Goal: Task Accomplishment & Management: Manage account settings

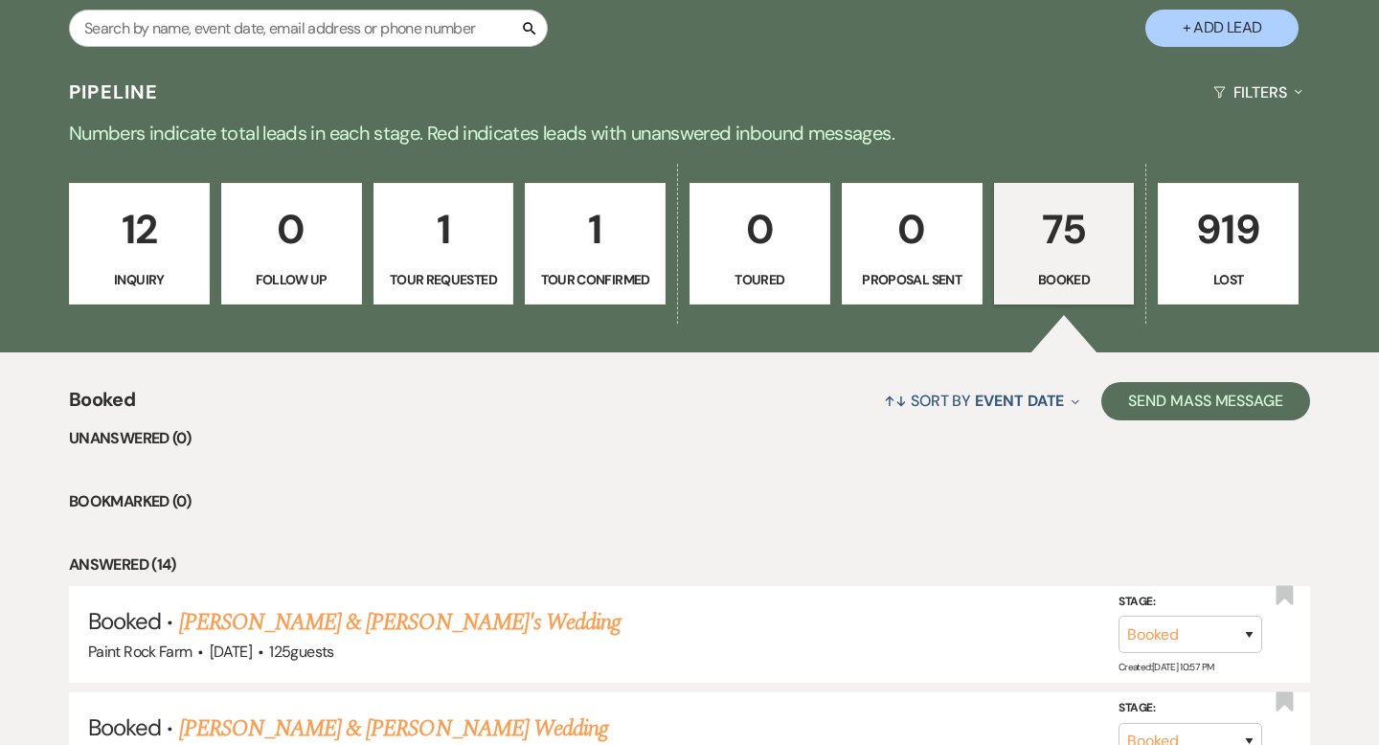
scroll to position [380, 0]
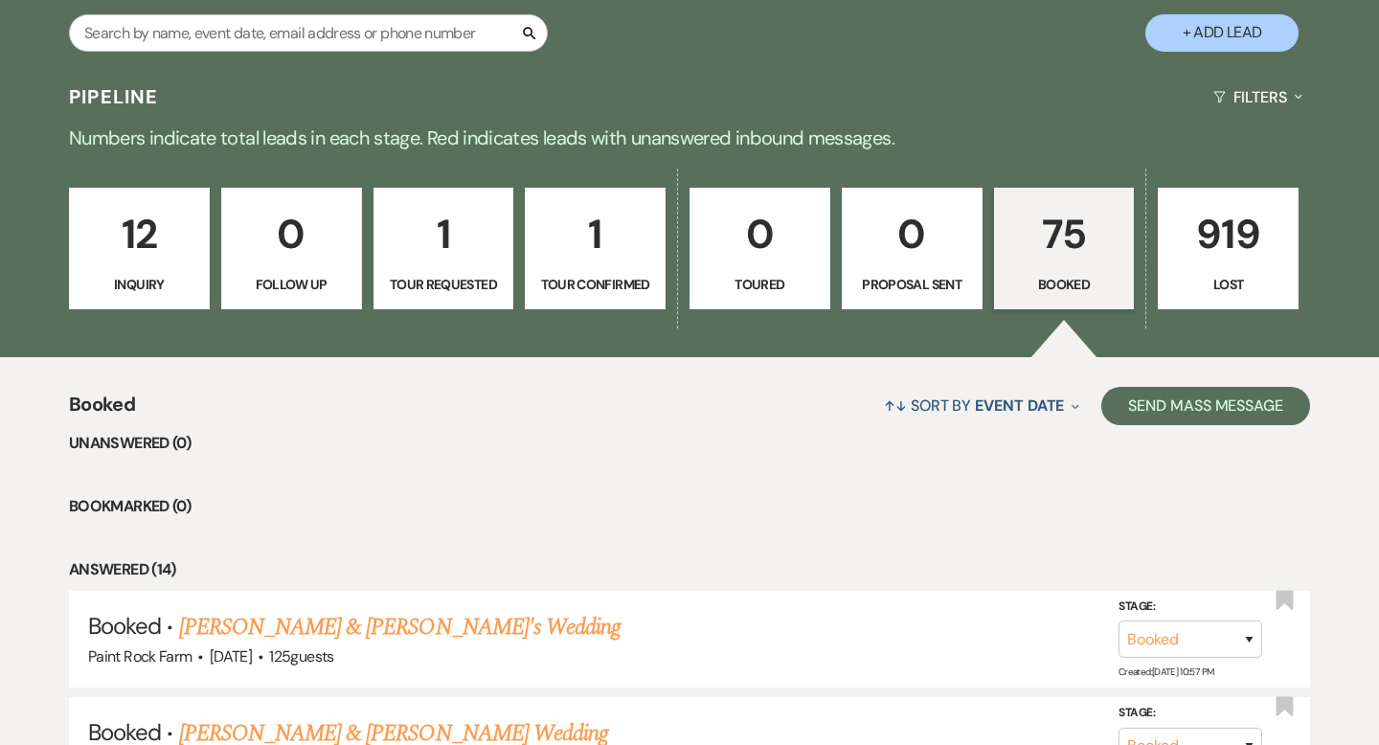
click at [171, 246] on p "12" at bounding box center [139, 234] width 116 height 64
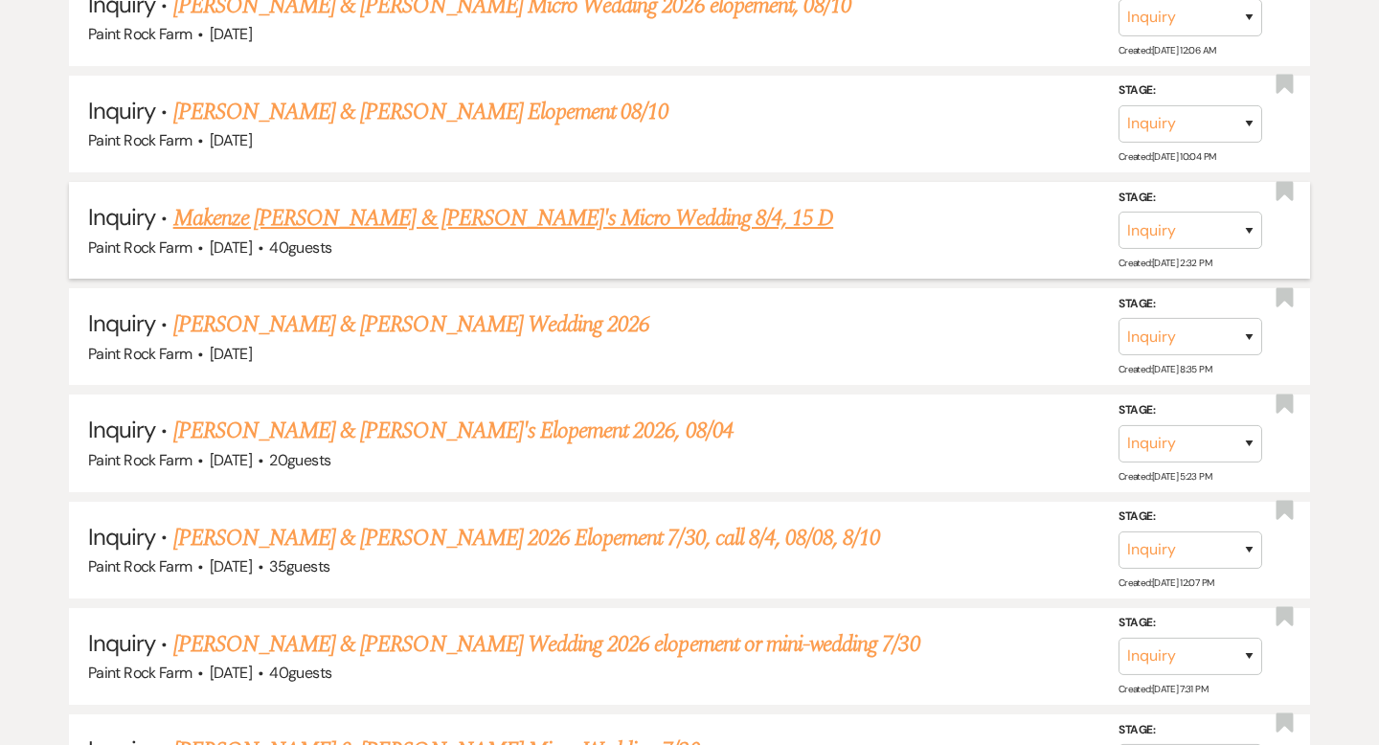
scroll to position [1213, 0]
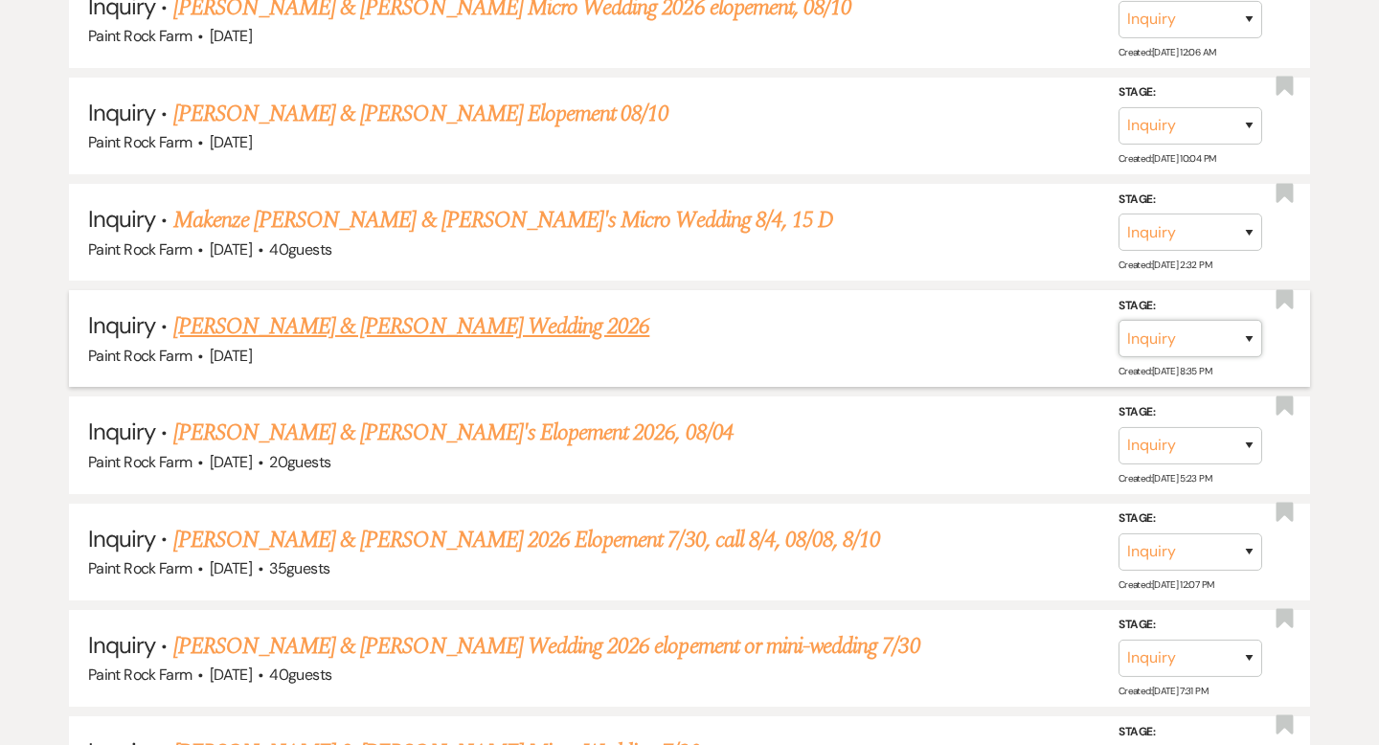
click at [1246, 334] on select "Inquiry Follow Up Tour Requested Tour Confirmed Toured Proposal Sent Booked Lost" at bounding box center [1191, 338] width 144 height 37
select select "8"
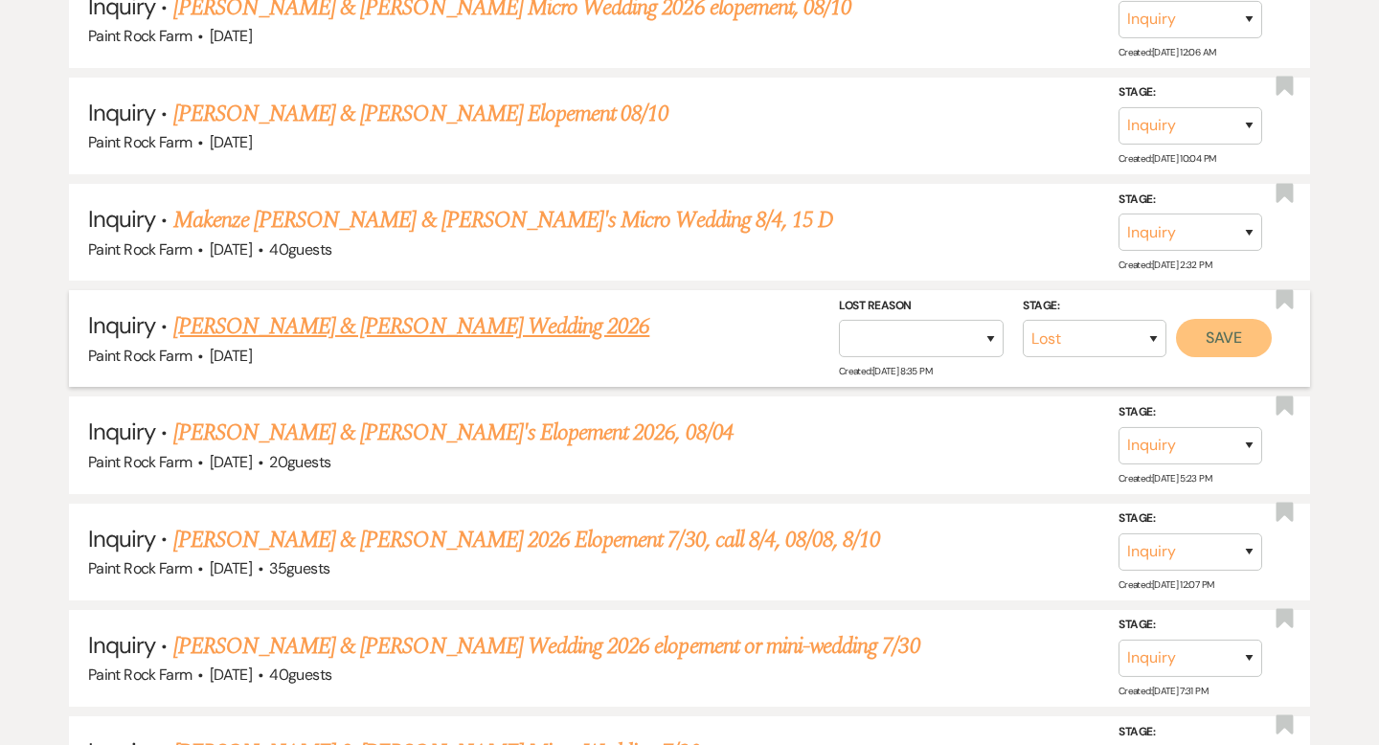
click at [1229, 330] on button "Save" at bounding box center [1224, 338] width 96 height 38
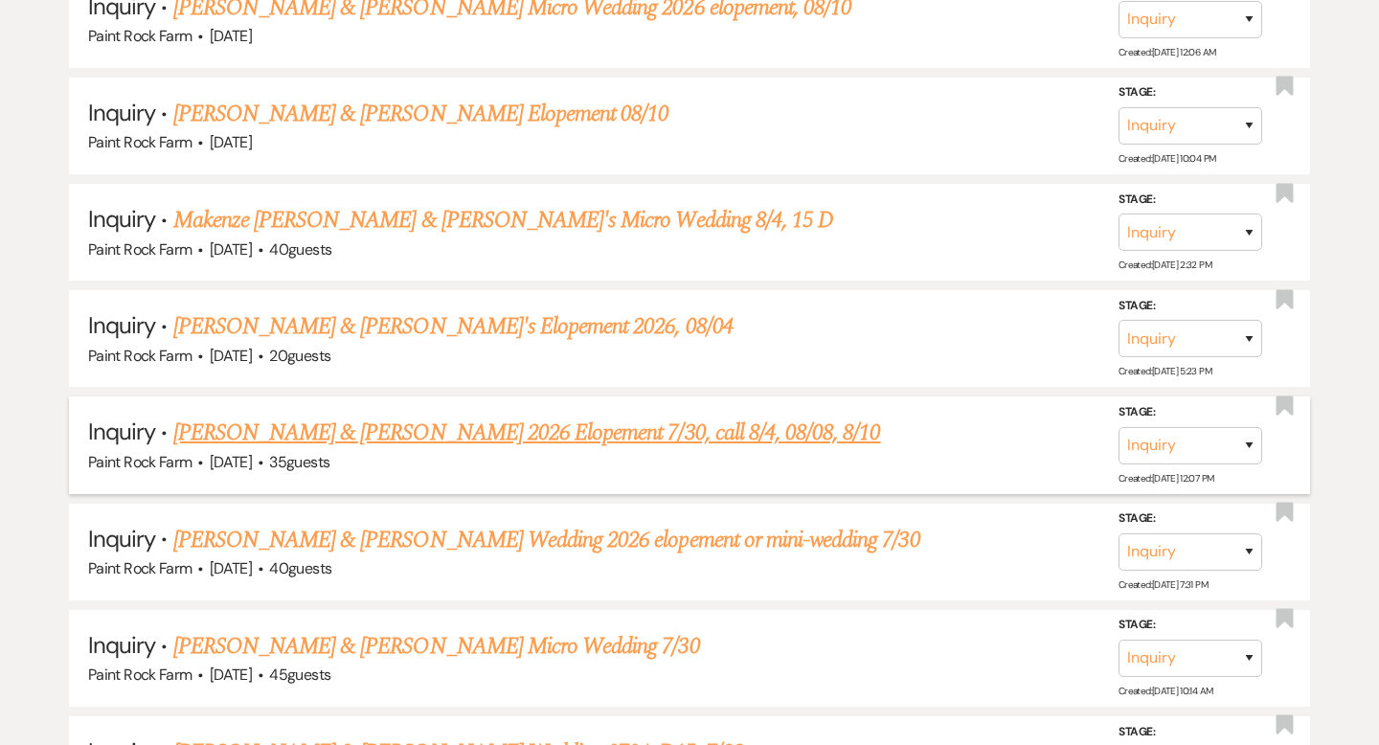
click at [716, 426] on link "[PERSON_NAME] & [PERSON_NAME] 2026 Elopement 7/30, call 8/4, 08/08, 8/10" at bounding box center [527, 433] width 708 height 34
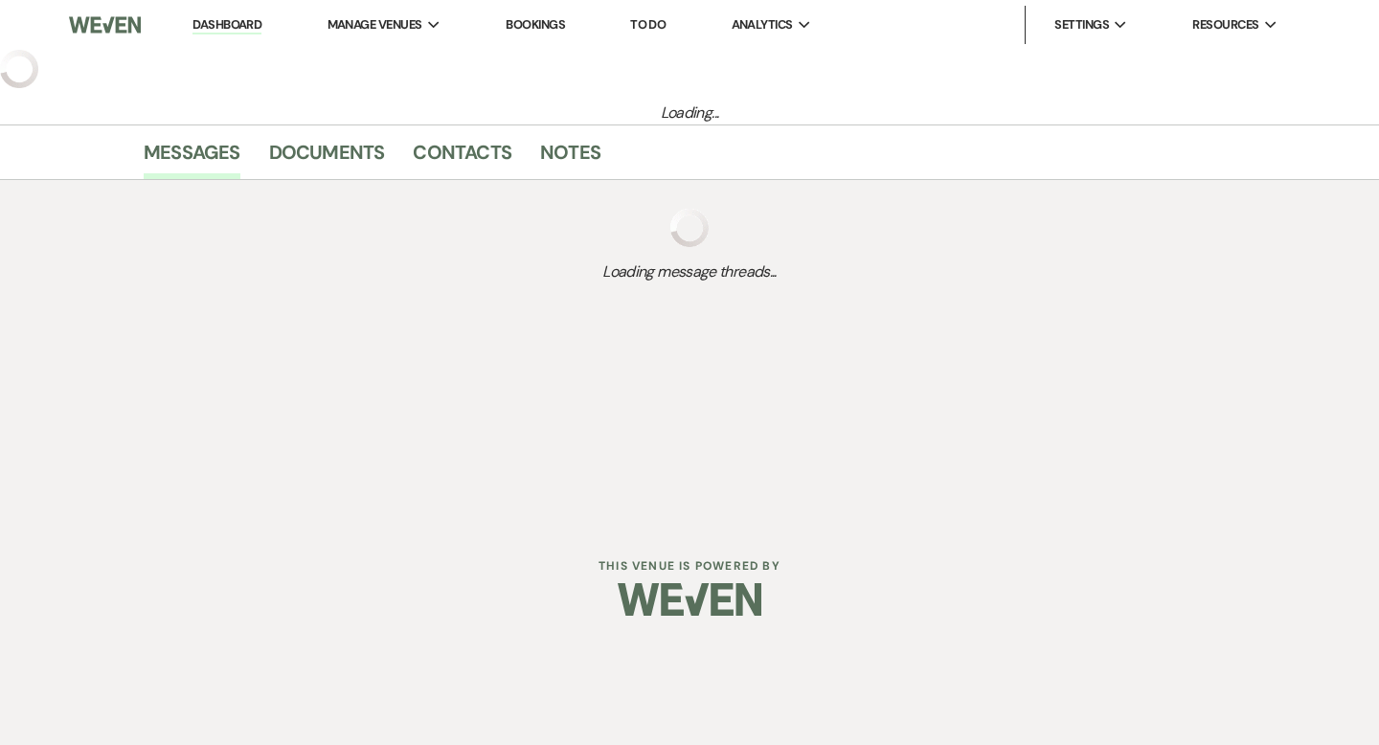
select select "5"
select select "22"
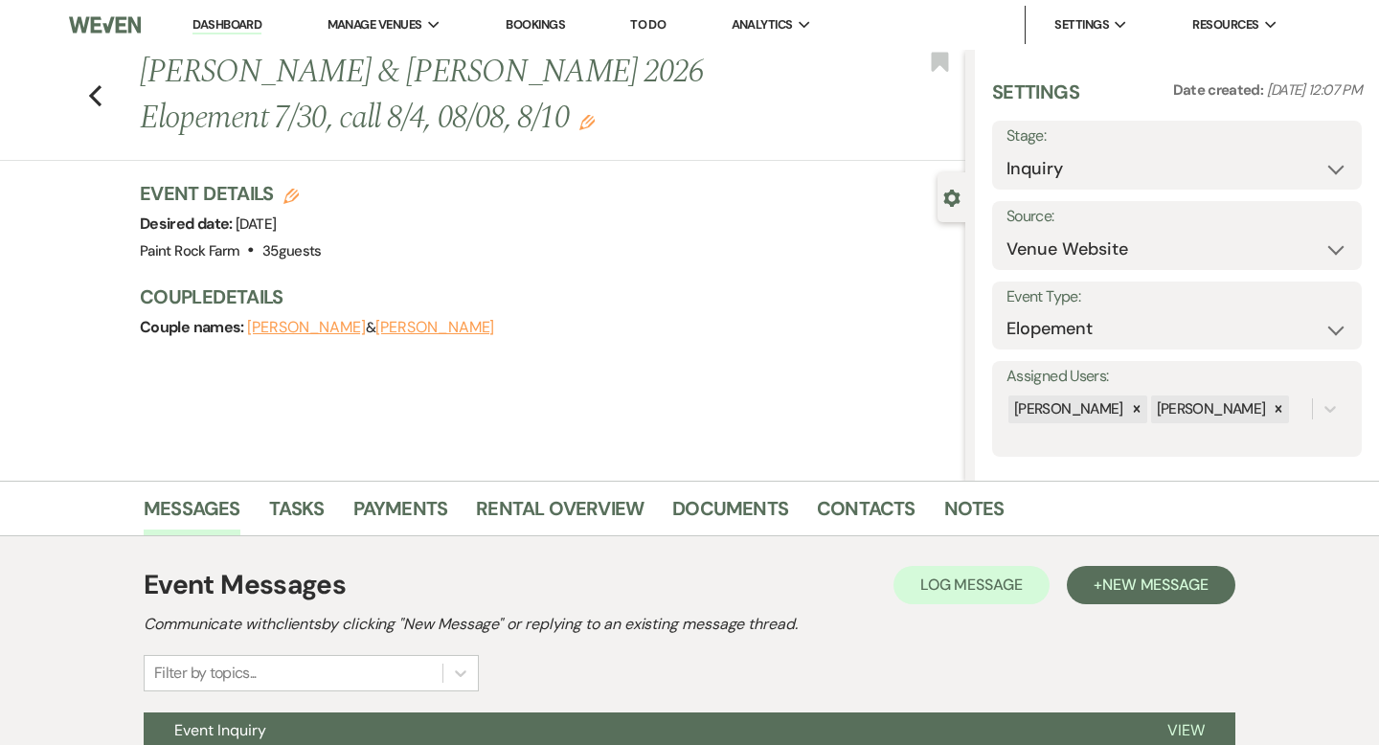
scroll to position [188, 0]
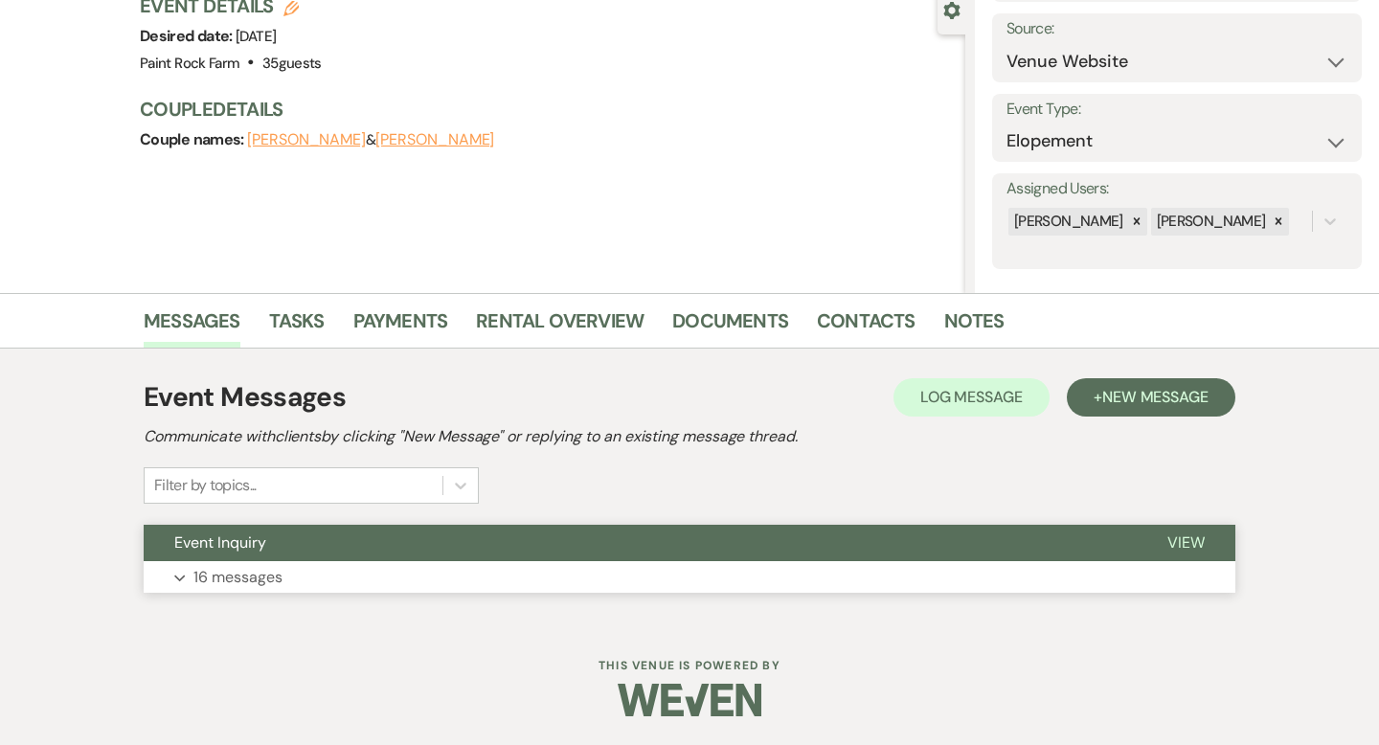
click at [272, 576] on p "16 messages" at bounding box center [237, 577] width 89 height 25
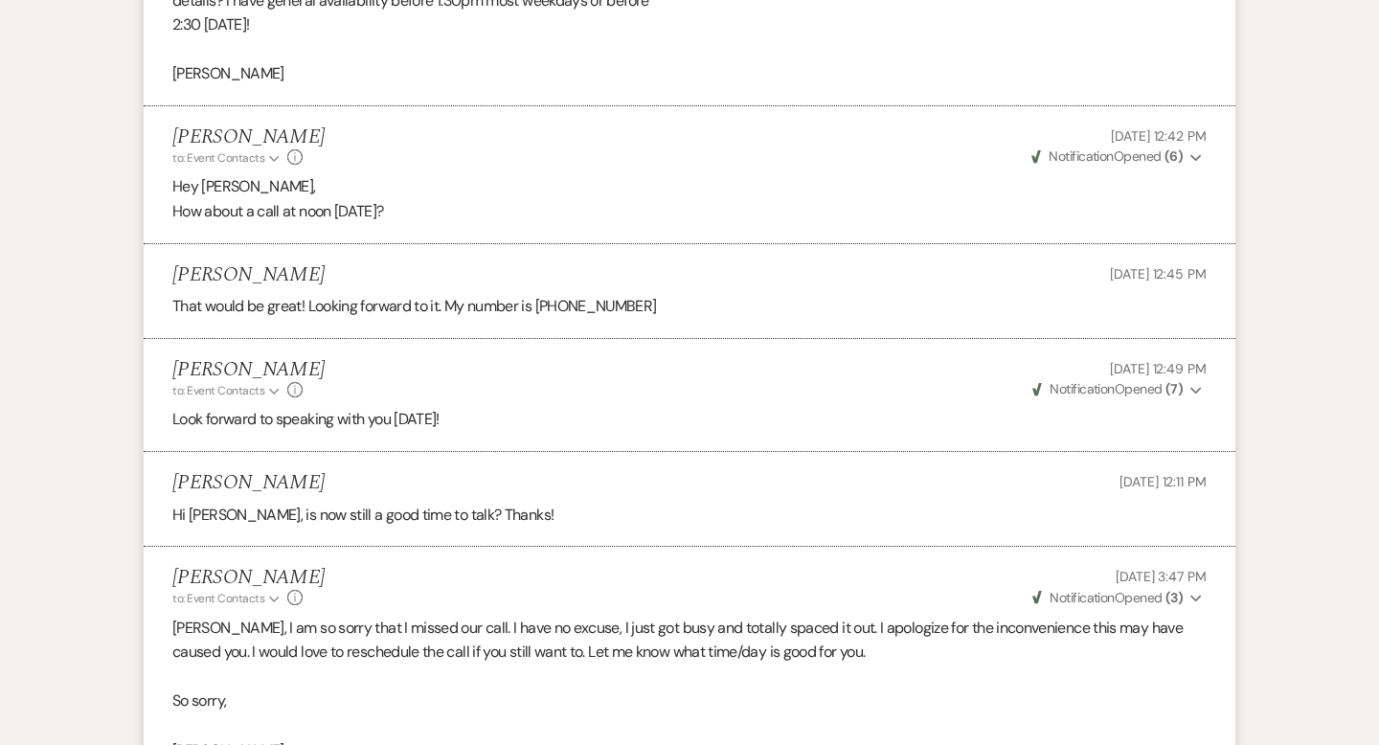
scroll to position [2203, 0]
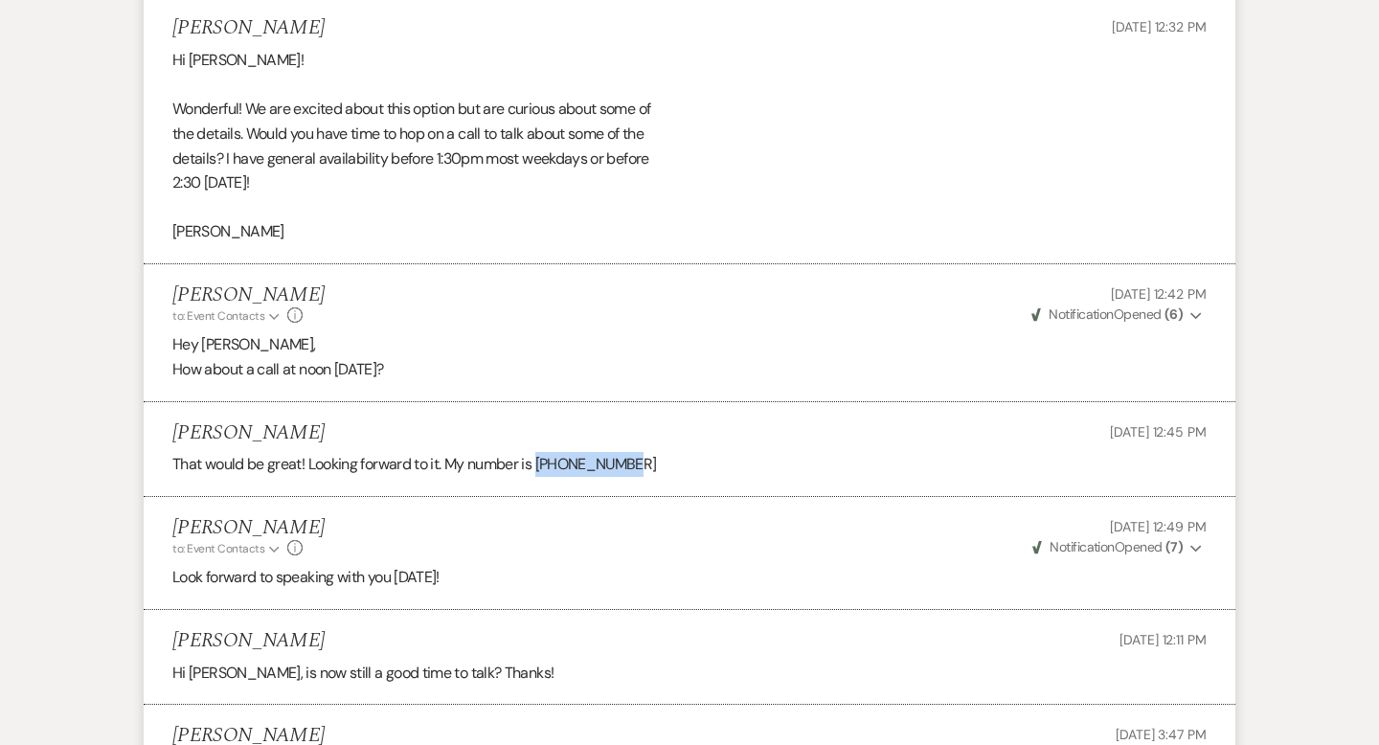
drag, startPoint x: 648, startPoint y: 463, endPoint x: 541, endPoint y: 459, distance: 107.3
click at [541, 459] on p "That would be great! Looking forward to it. My number is [PHONE_NUMBER]" at bounding box center [689, 464] width 1034 height 25
copy p "[PHONE_NUMBER]"
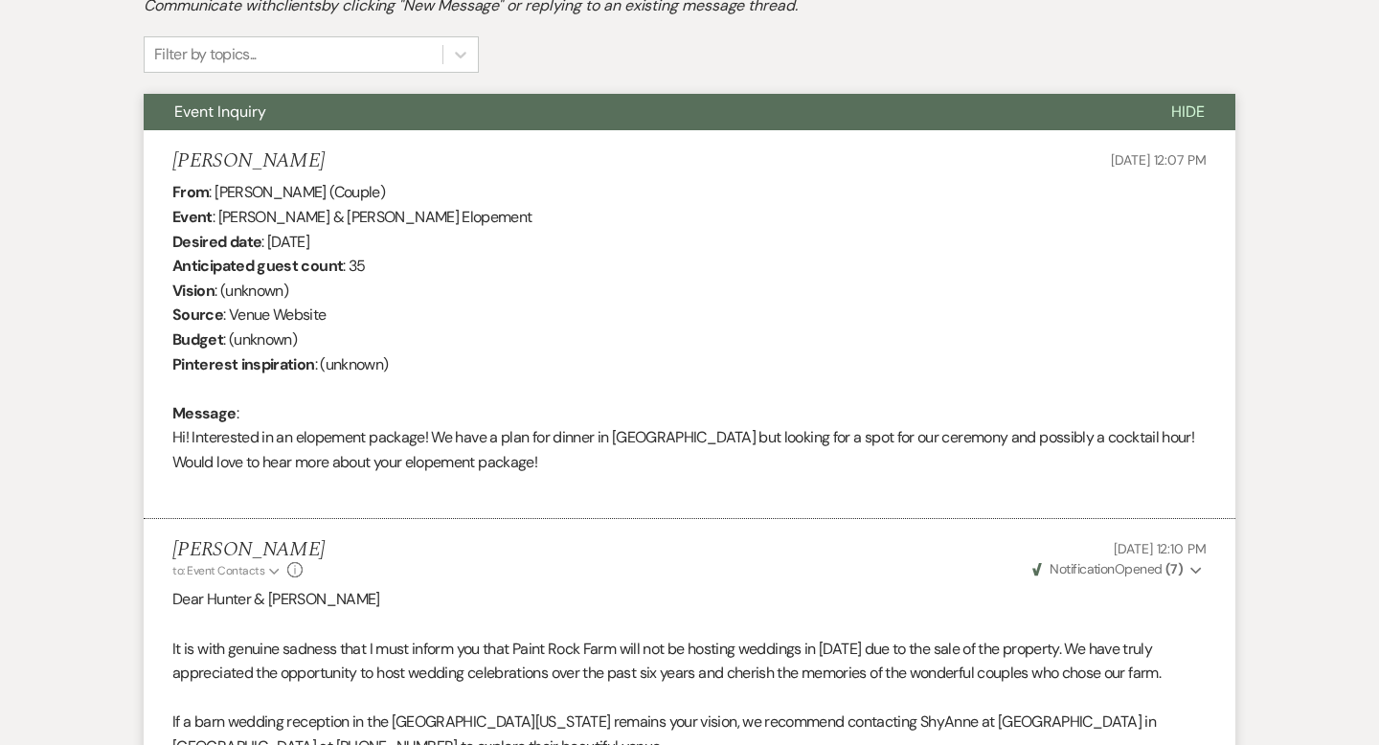
scroll to position [0, 0]
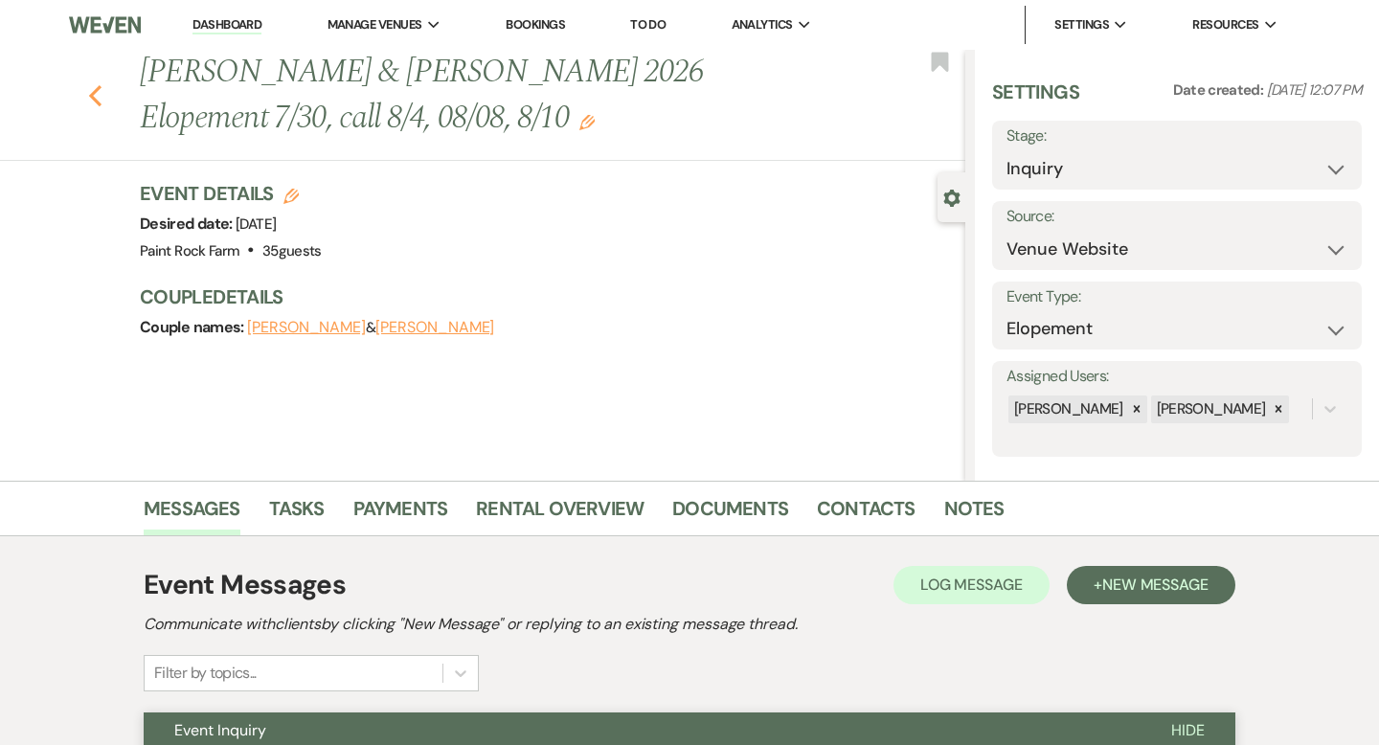
click at [99, 93] on icon "Previous" at bounding box center [95, 95] width 14 height 23
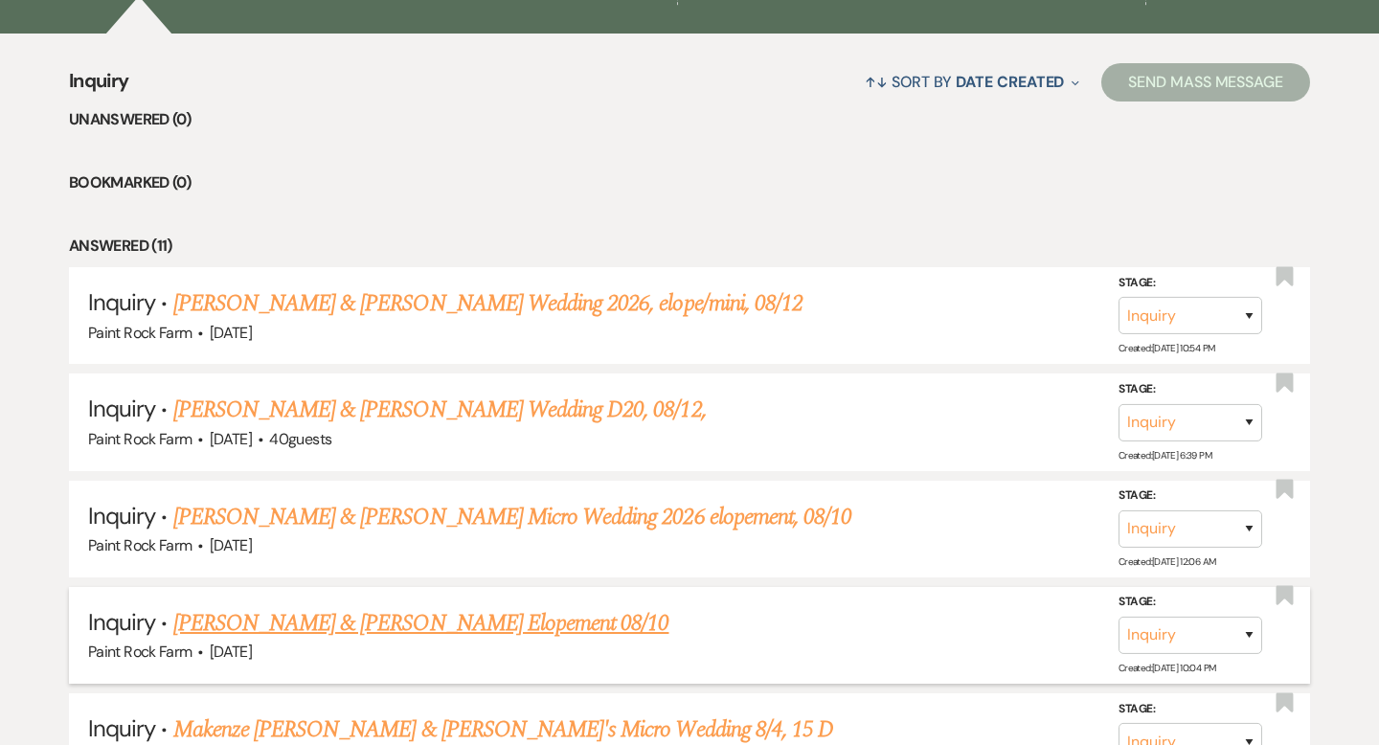
scroll to position [712, 0]
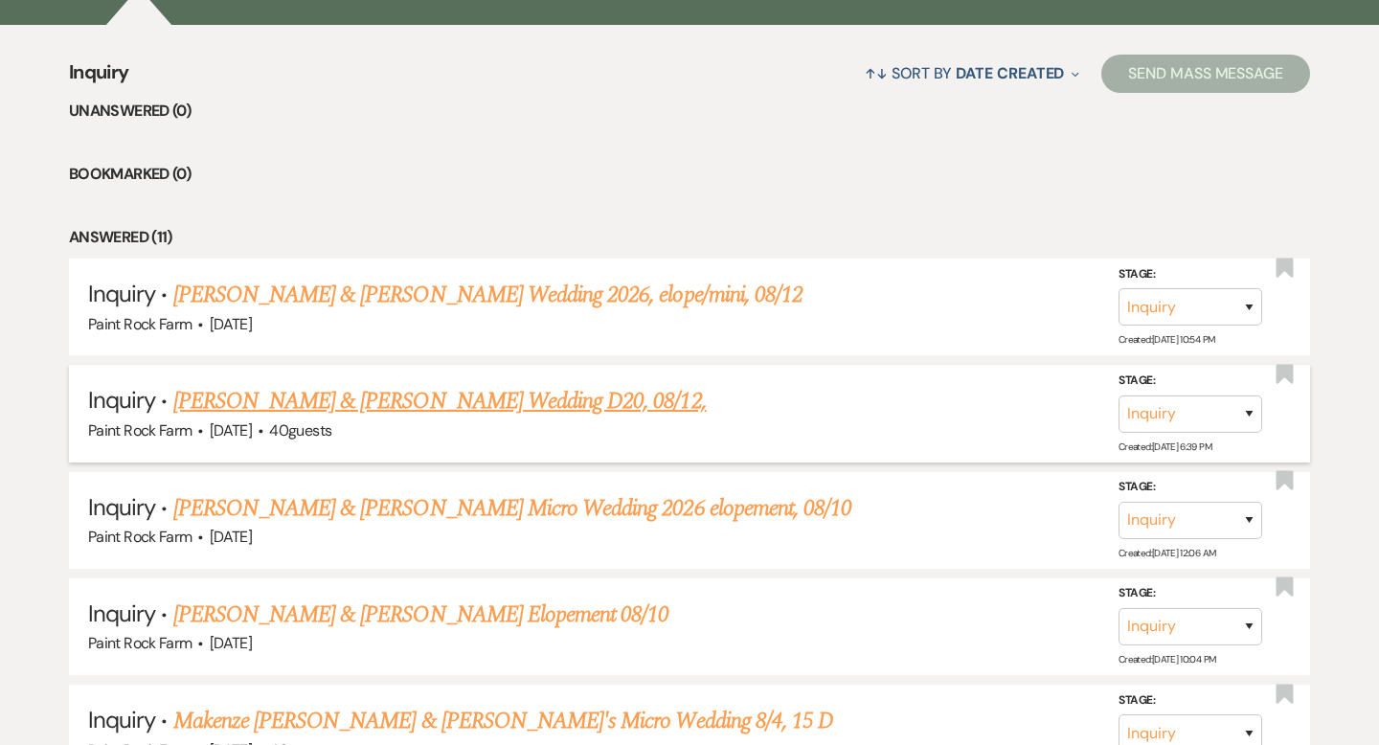
click at [524, 402] on link "[PERSON_NAME] & [PERSON_NAME] Wedding D20, 08/12," at bounding box center [439, 401] width 533 height 34
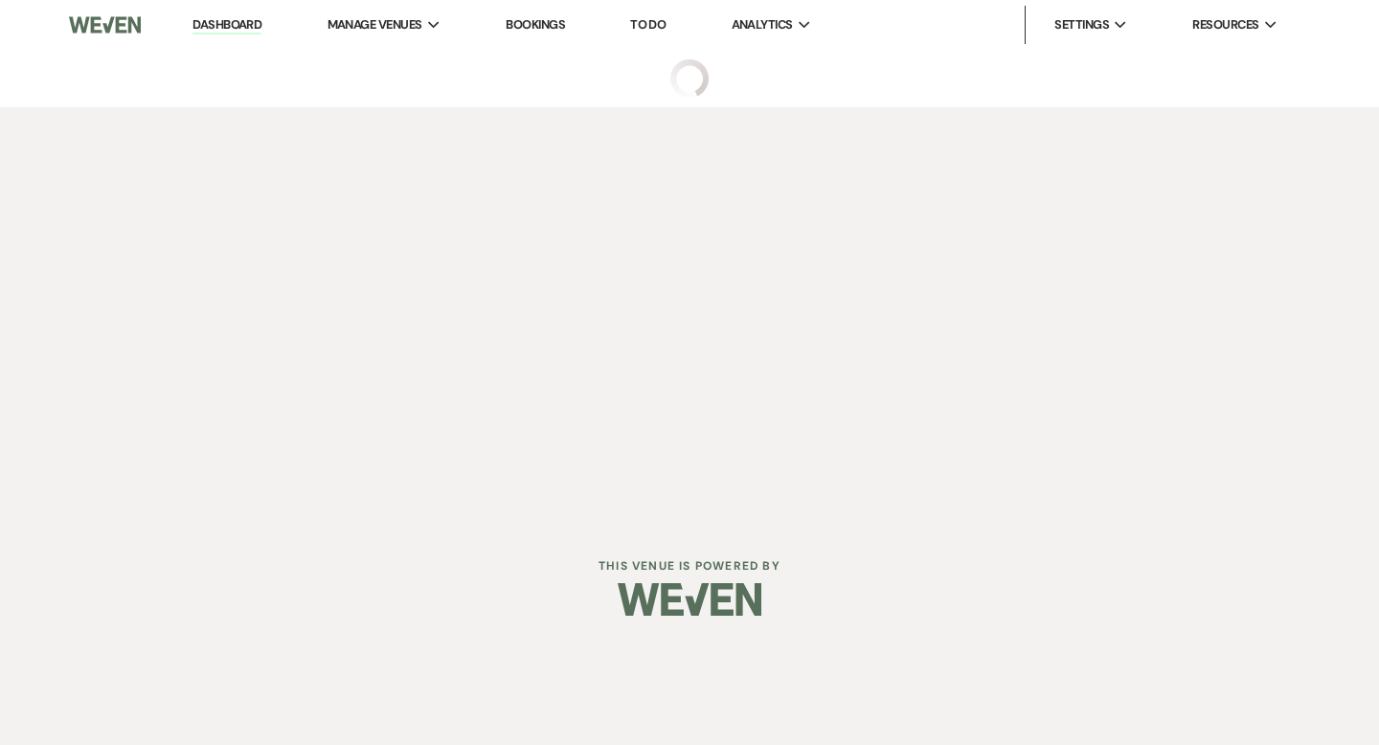
select select "5"
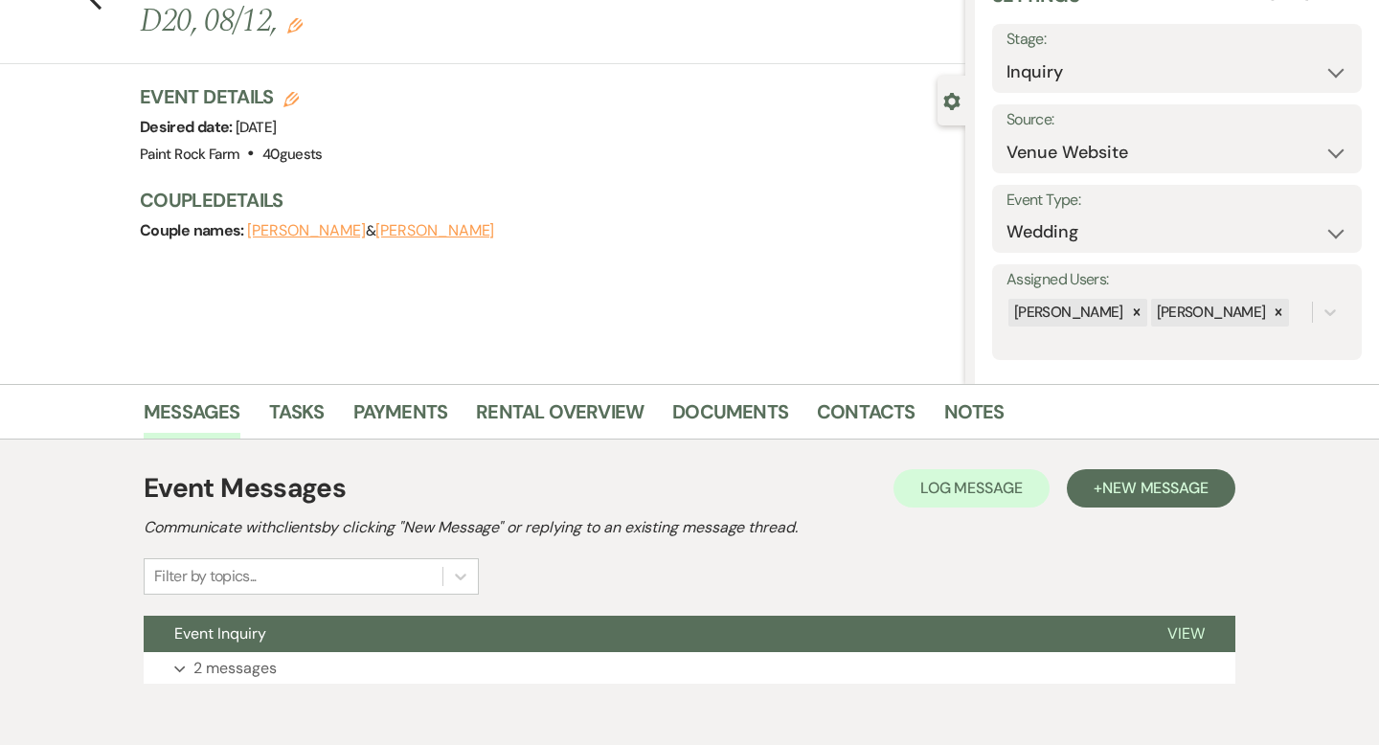
scroll to position [188, 0]
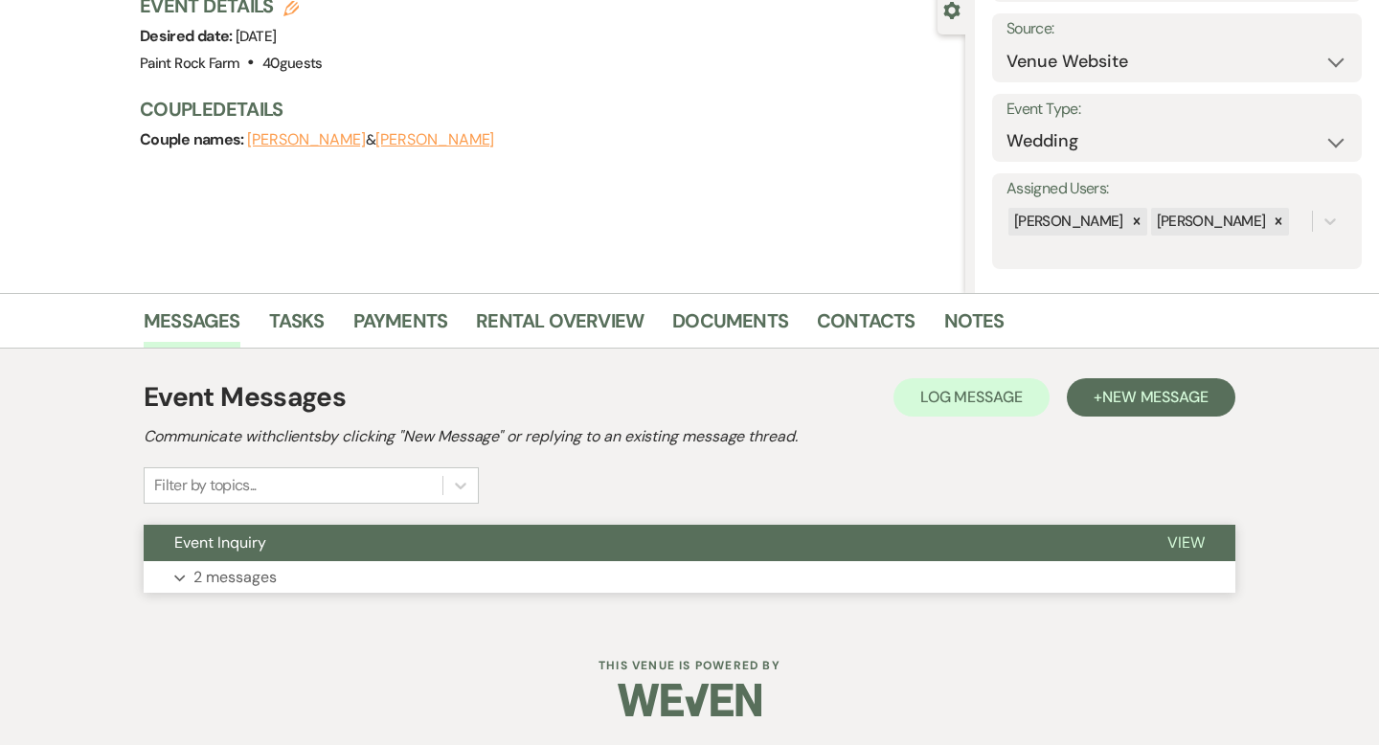
click at [245, 583] on p "2 messages" at bounding box center [234, 577] width 83 height 25
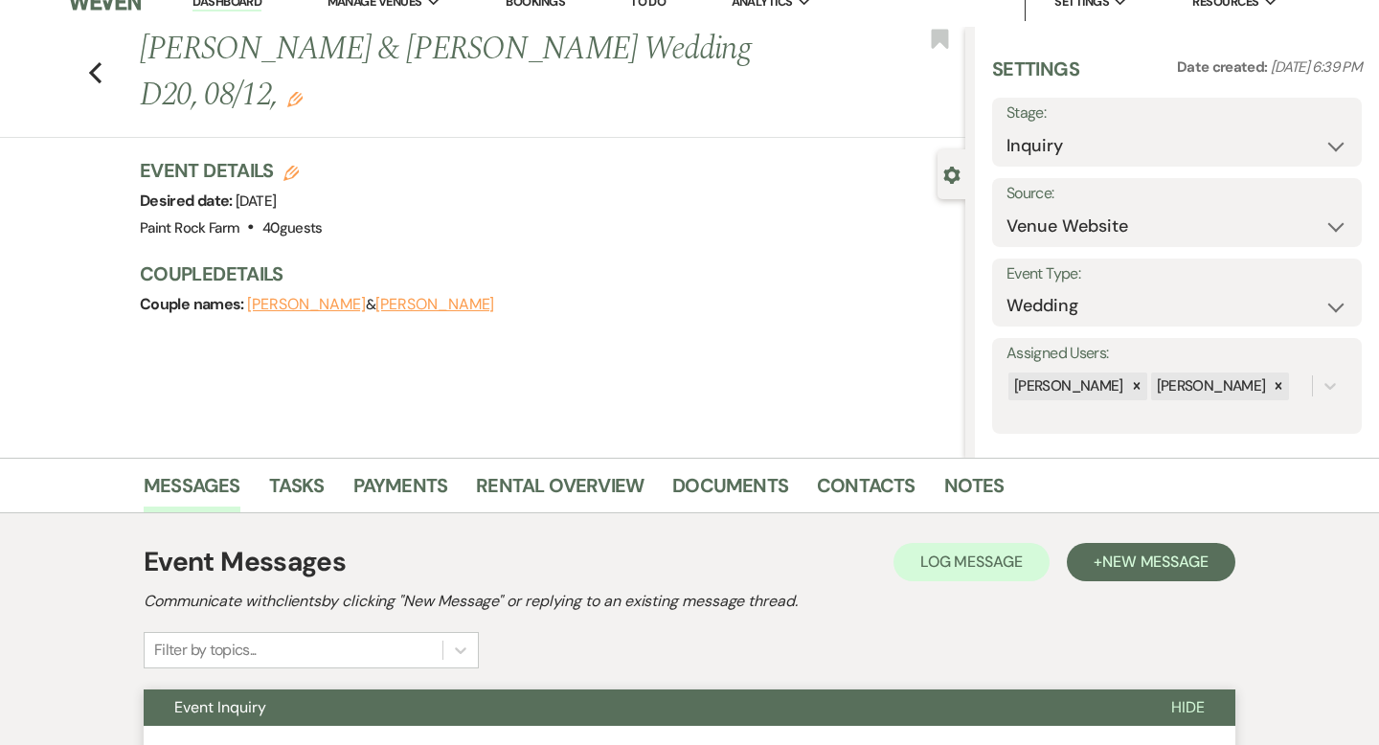
scroll to position [0, 0]
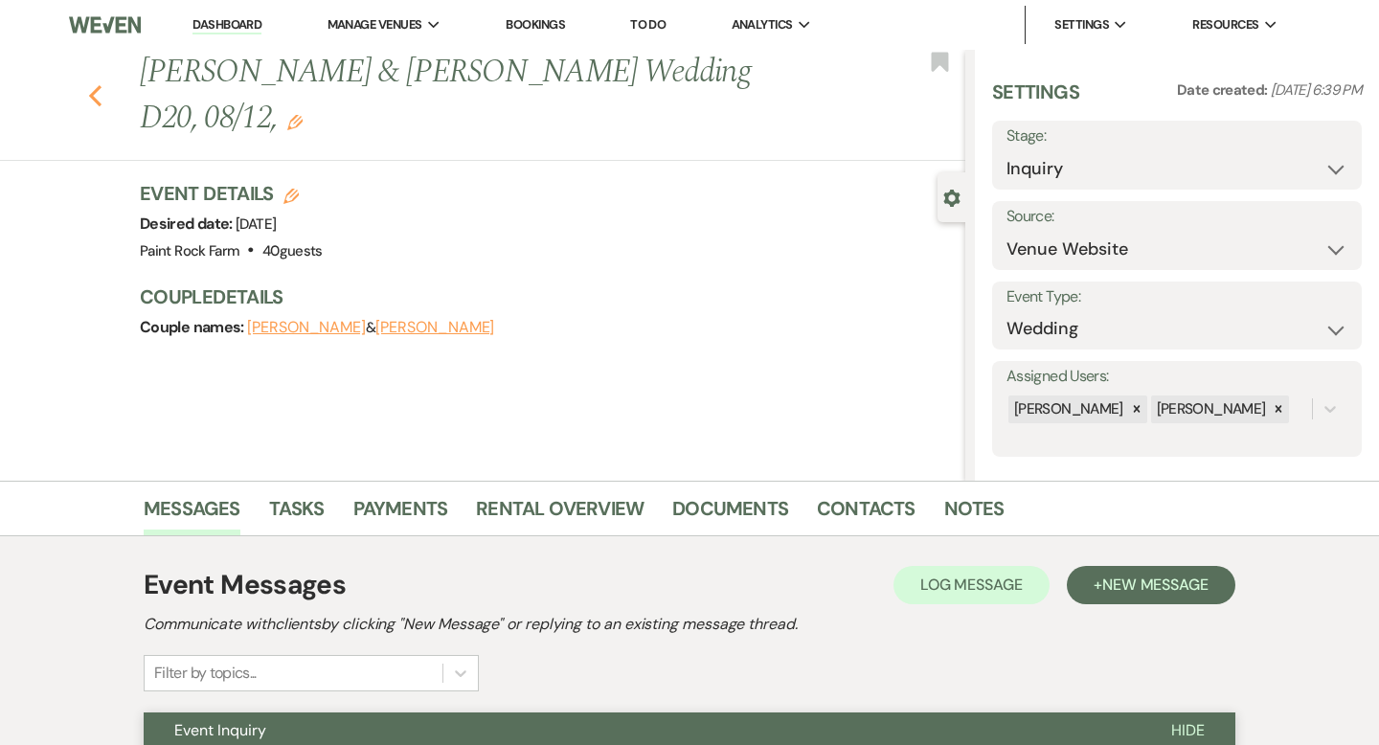
click at [91, 91] on icon "Previous" at bounding box center [95, 95] width 14 height 23
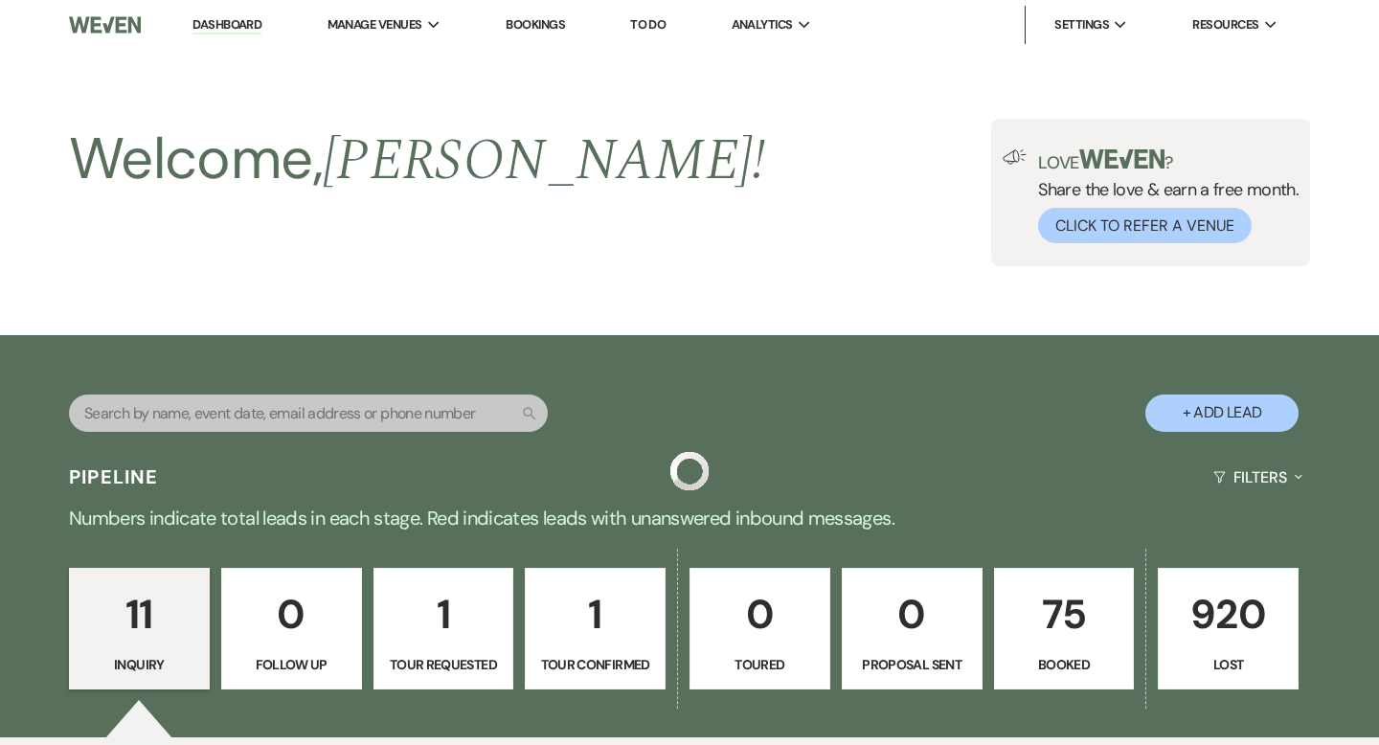
scroll to position [712, 0]
